Goal: Transaction & Acquisition: Book appointment/travel/reservation

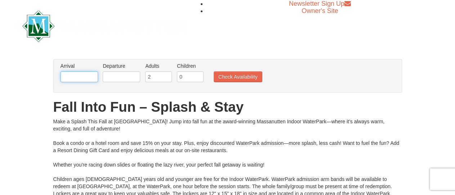
click at [93, 75] on input "text" at bounding box center [78, 76] width 37 height 11
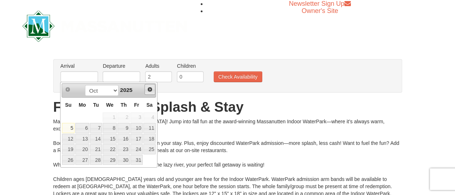
click at [149, 88] on span "Next" at bounding box center [150, 89] width 6 height 6
click at [141, 159] on link "28" at bounding box center [136, 160] width 12 height 10
type input "[DATE]"
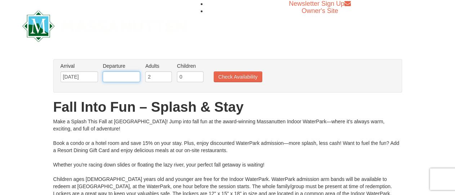
click at [134, 77] on input "text" at bounding box center [121, 76] width 37 height 11
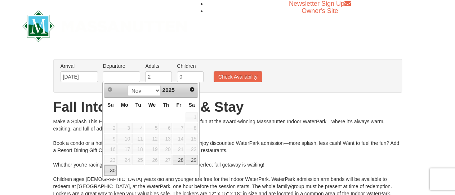
click at [110, 169] on link "30" at bounding box center [110, 170] width 13 height 10
type input "[DATE]"
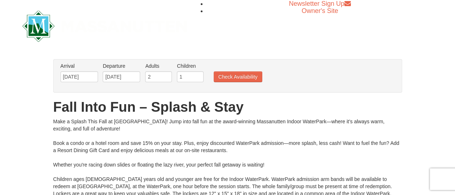
click at [195, 76] on input "1" at bounding box center [190, 76] width 27 height 11
type input "2"
click at [195, 76] on input "2" at bounding box center [190, 76] width 27 height 11
click at [221, 75] on button "Check Availability" at bounding box center [237, 76] width 49 height 11
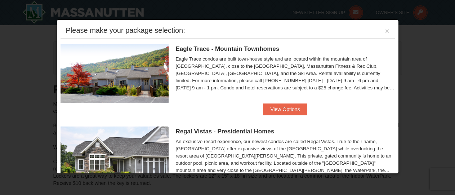
scroll to position [306, 0]
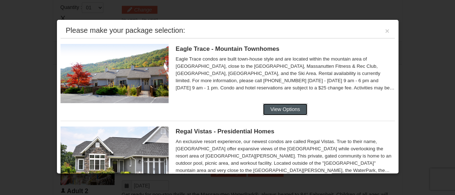
click at [274, 105] on button "View Options" at bounding box center [285, 109] width 44 height 12
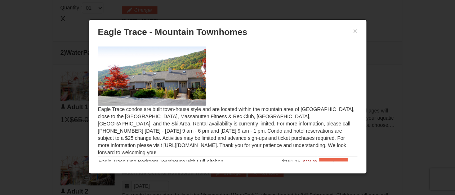
scroll to position [30, 0]
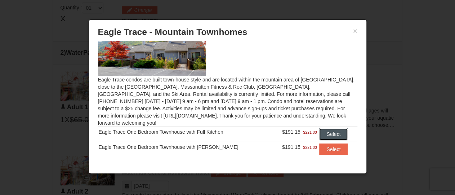
click at [323, 128] on button "Select" at bounding box center [333, 134] width 28 height 12
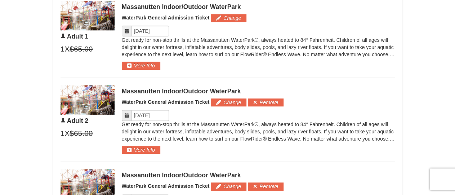
scroll to position [406, 0]
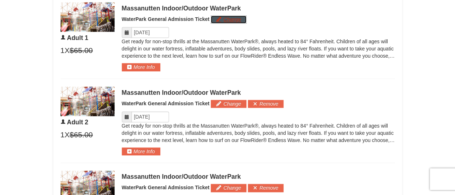
click at [234, 19] on button "Change" at bounding box center [229, 19] width 36 height 8
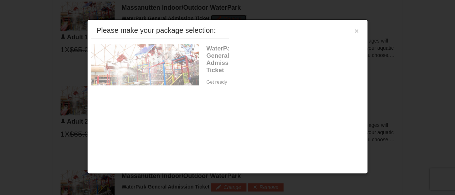
scroll to position [407, 0]
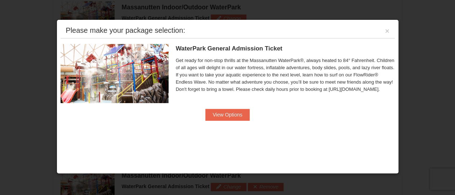
click at [217, 108] on div "WaterPark General Admission Ticket Massanutten Indoor/Outdoor WaterPark Get rea…" at bounding box center [285, 76] width 219 height 65
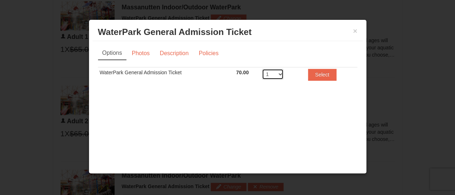
click at [268, 70] on select "1 2 3 4 5 6 7 8" at bounding box center [273, 74] width 22 height 11
click at [199, 60] on div "Options Photos Description Policies Sorry, no matches found. Please remove some…" at bounding box center [227, 68] width 259 height 45
click at [209, 53] on link "Policies" at bounding box center [208, 53] width 29 height 14
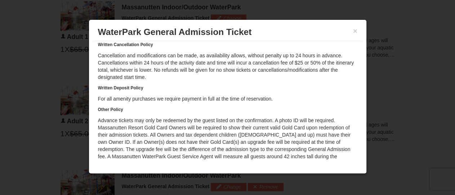
click at [363, 77] on div "× WaterPark General Admission Ticket Massanutten Indoor/Outdoor WaterPark Optio…" at bounding box center [228, 96] width 278 height 154
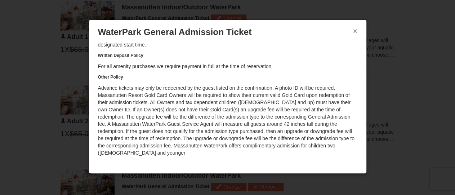
click at [355, 29] on button "×" at bounding box center [355, 30] width 4 height 7
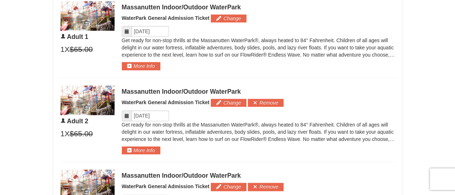
click at [126, 30] on icon at bounding box center [126, 31] width 5 height 5
click at [139, 64] on button "More Info" at bounding box center [141, 66] width 39 height 8
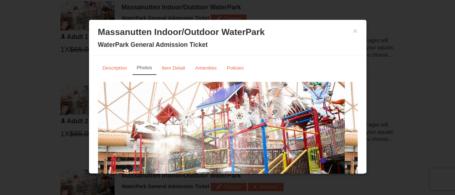
scroll to position [13, 0]
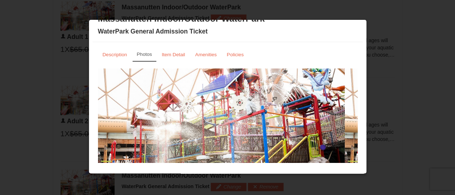
click at [365, 114] on body "Browser Not Supported We notice you are using a browser which will not provide …" at bounding box center [227, 102] width 455 height 1018
click at [359, 34] on div "× Massanutten Indoor/Outdoor WaterPark WaterPark General Admission Ticket Descr…" at bounding box center [228, 96] width 278 height 154
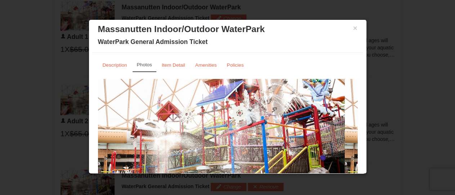
scroll to position [0, 0]
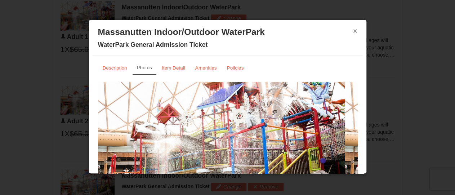
click at [353, 30] on button "×" at bounding box center [355, 30] width 4 height 7
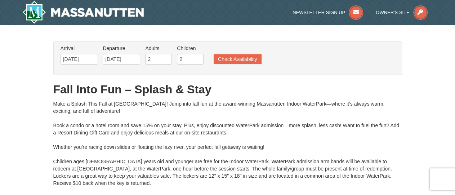
scroll to position [407, 0]
